Goal: Task Accomplishment & Management: Manage account settings

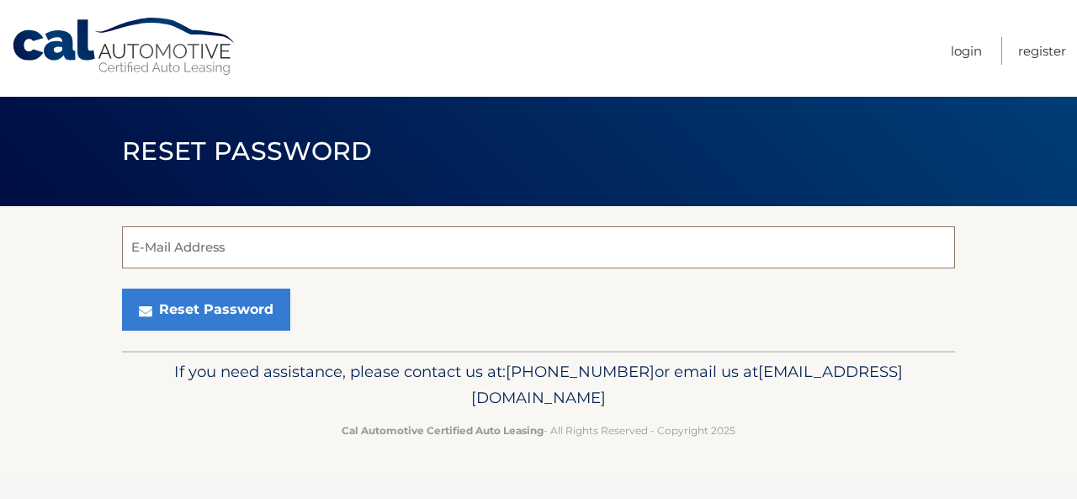
click at [200, 253] on input "E-Mail Address" at bounding box center [538, 247] width 833 height 42
type input "[EMAIL_ADDRESS][DOMAIN_NAME]"
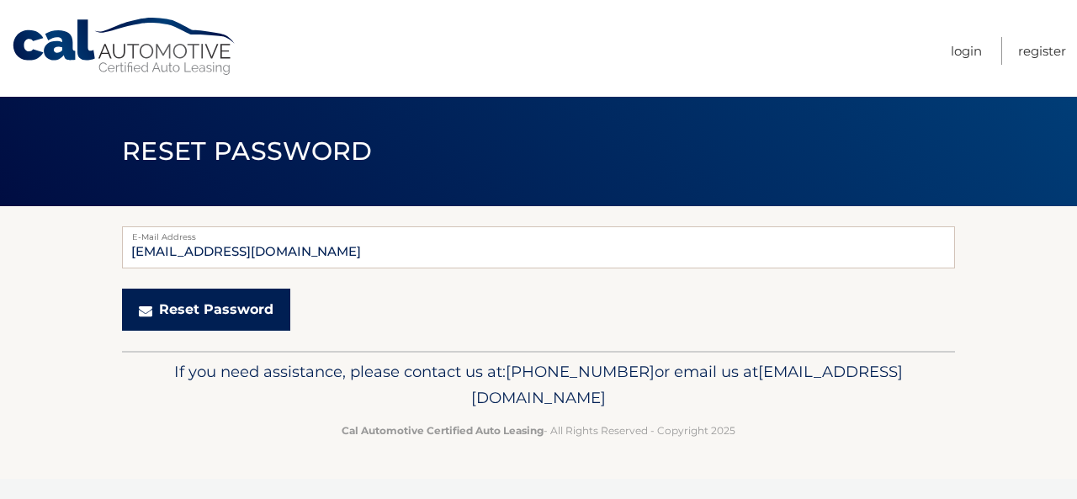
click at [209, 316] on button "Reset Password" at bounding box center [206, 310] width 168 height 42
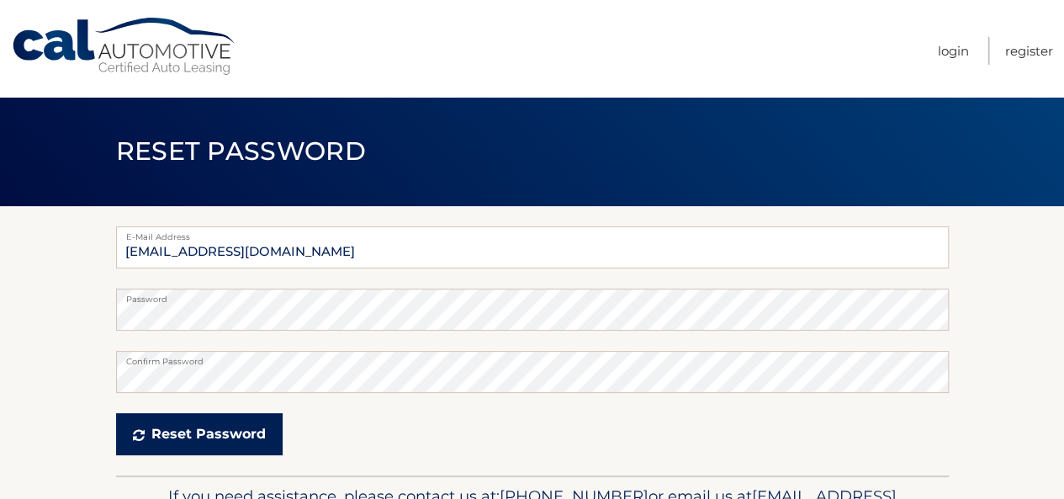
click at [195, 433] on button "Reset Password" at bounding box center [199, 434] width 167 height 42
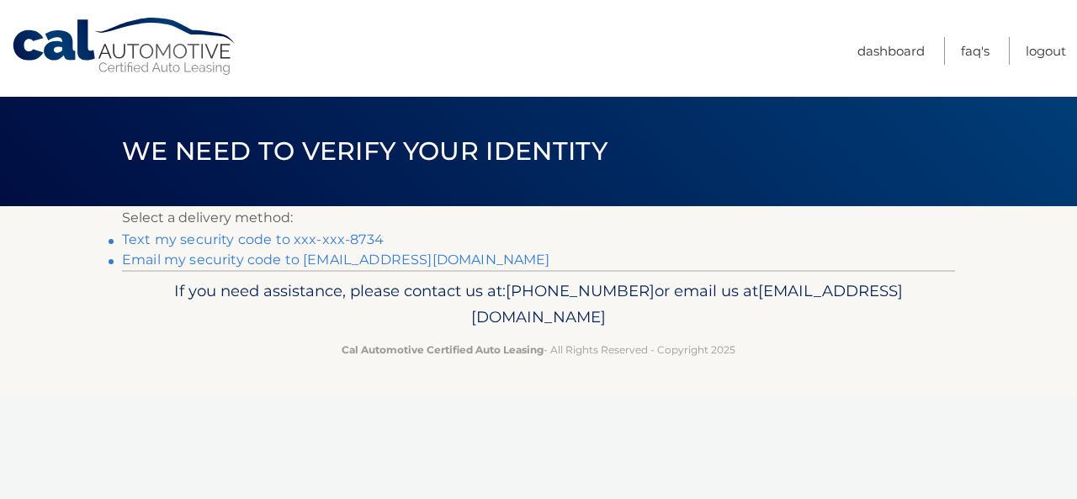
click at [310, 238] on link "Text my security code to xxx-xxx-8734" at bounding box center [253, 239] width 262 height 16
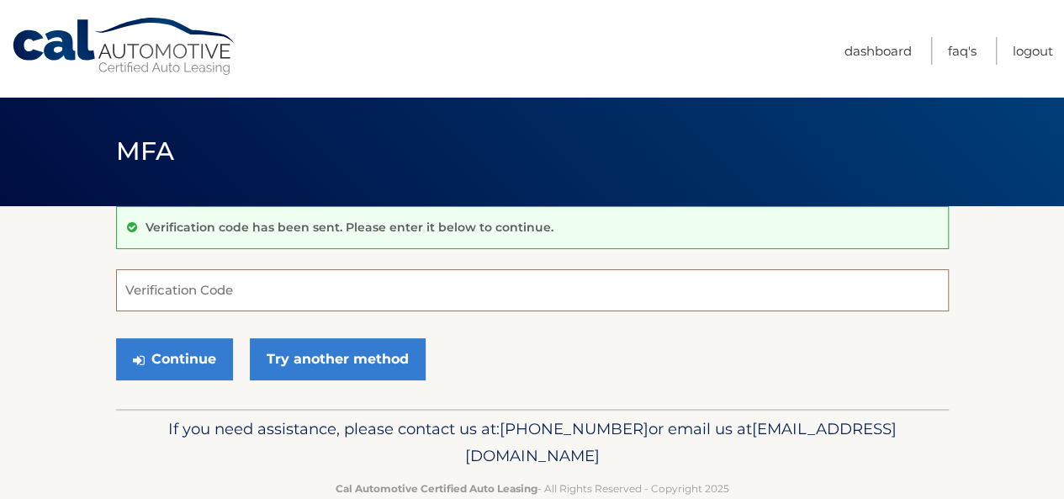
click at [270, 280] on input "Verification Code" at bounding box center [532, 290] width 833 height 42
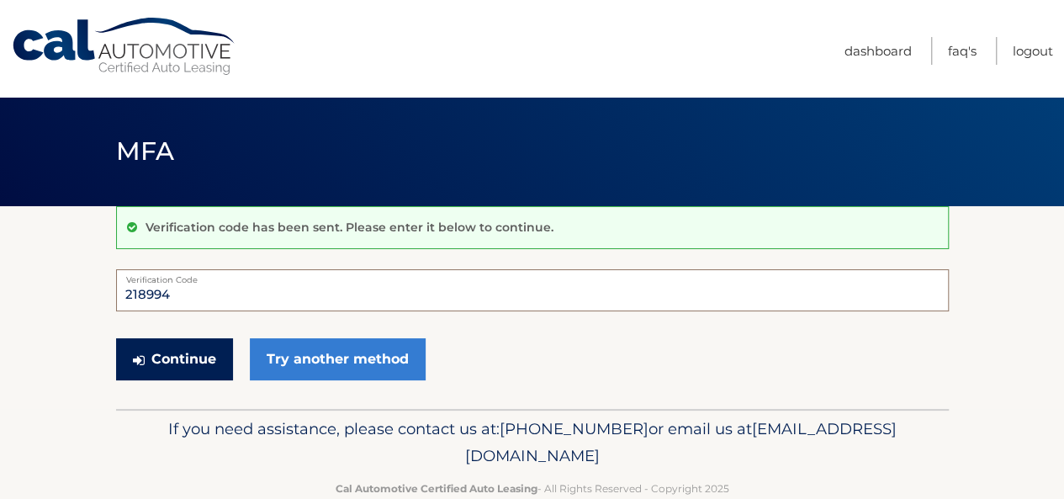
type input "218994"
click at [193, 369] on button "Continue" at bounding box center [174, 359] width 117 height 42
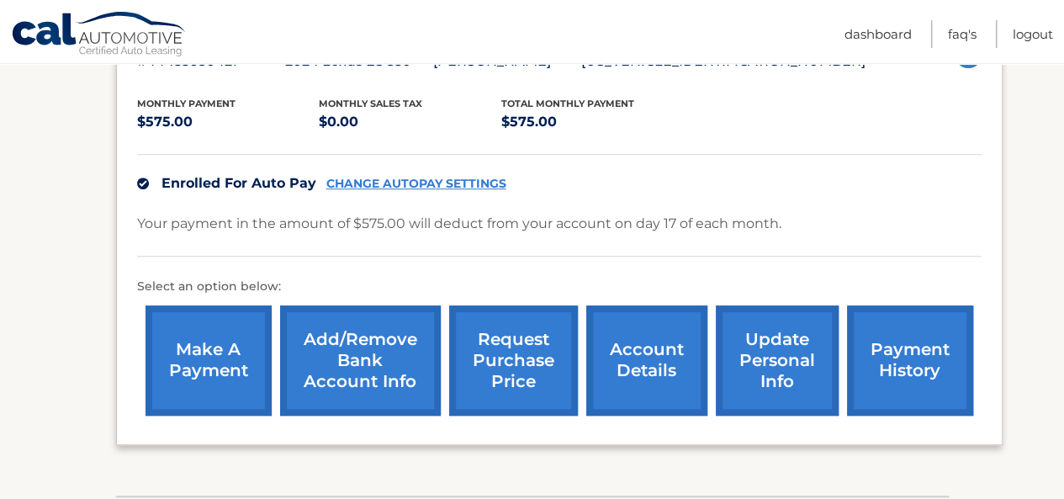
scroll to position [333, 0]
click at [650, 374] on link "account details" at bounding box center [646, 360] width 121 height 110
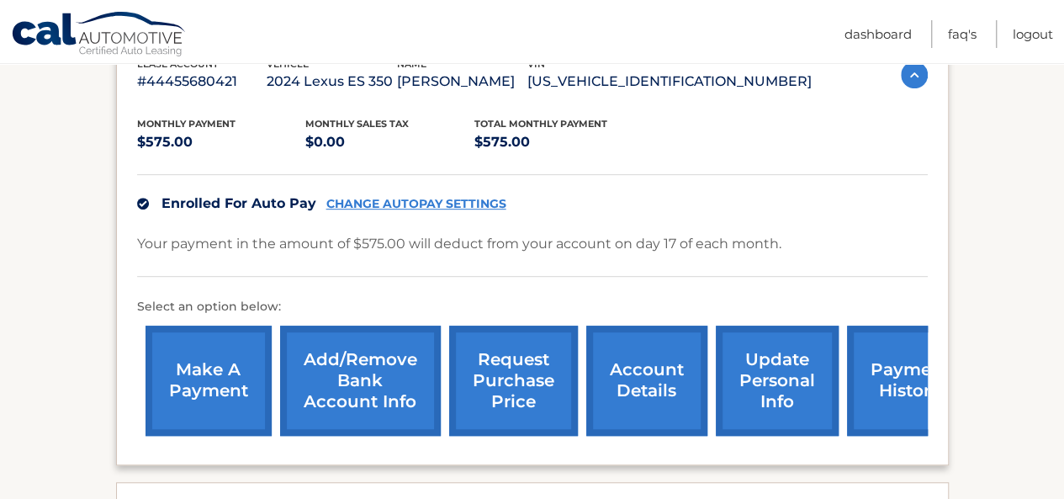
scroll to position [335, 0]
click at [367, 403] on link "Add/Remove bank account info" at bounding box center [360, 381] width 161 height 110
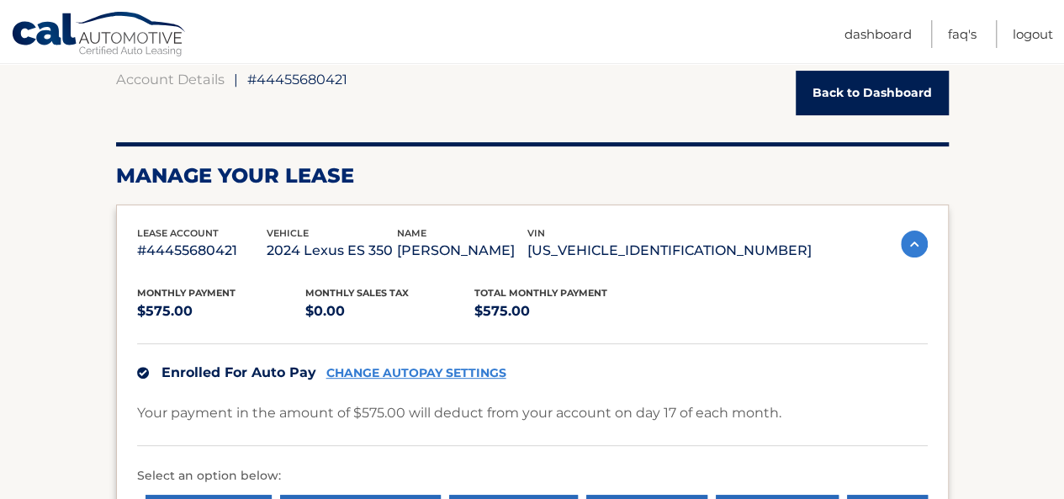
scroll to position [0, 0]
